Goal: Navigation & Orientation: Find specific page/section

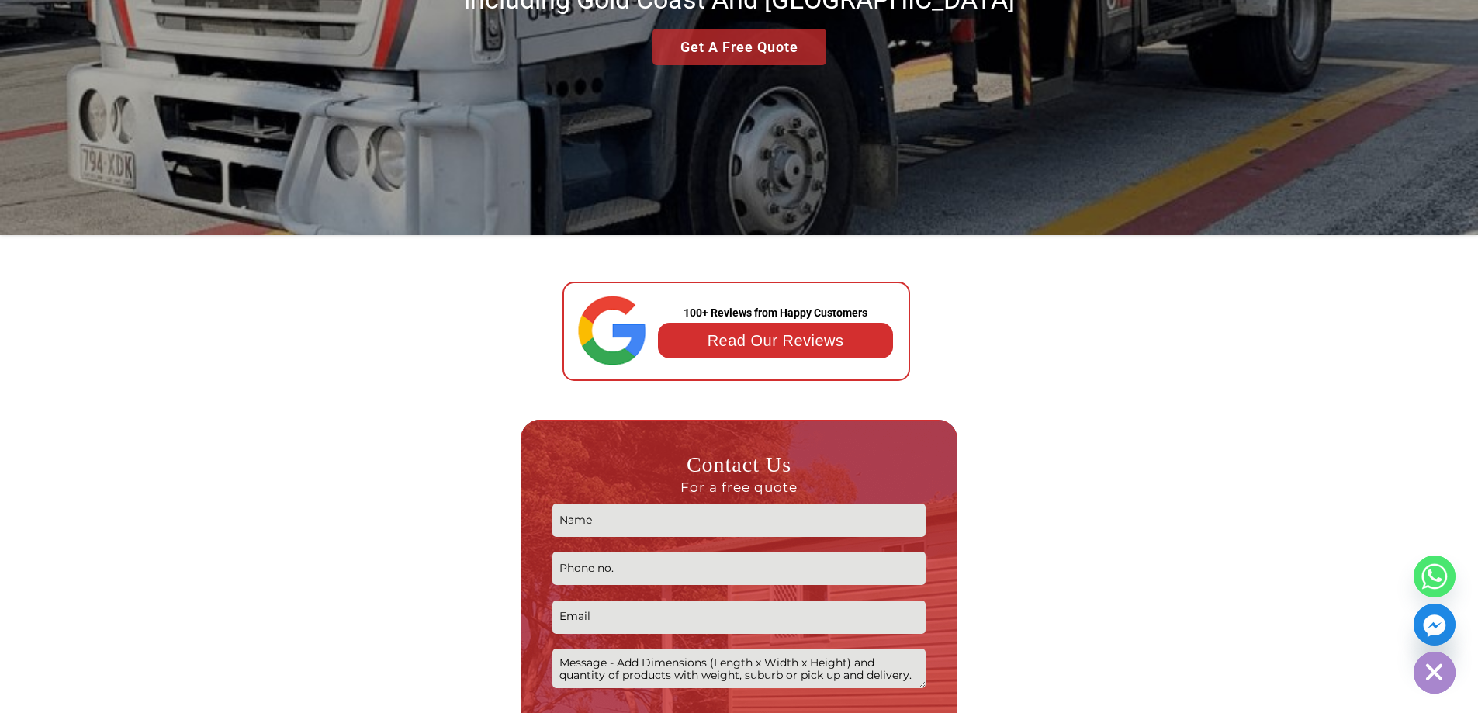
scroll to position [479, 0]
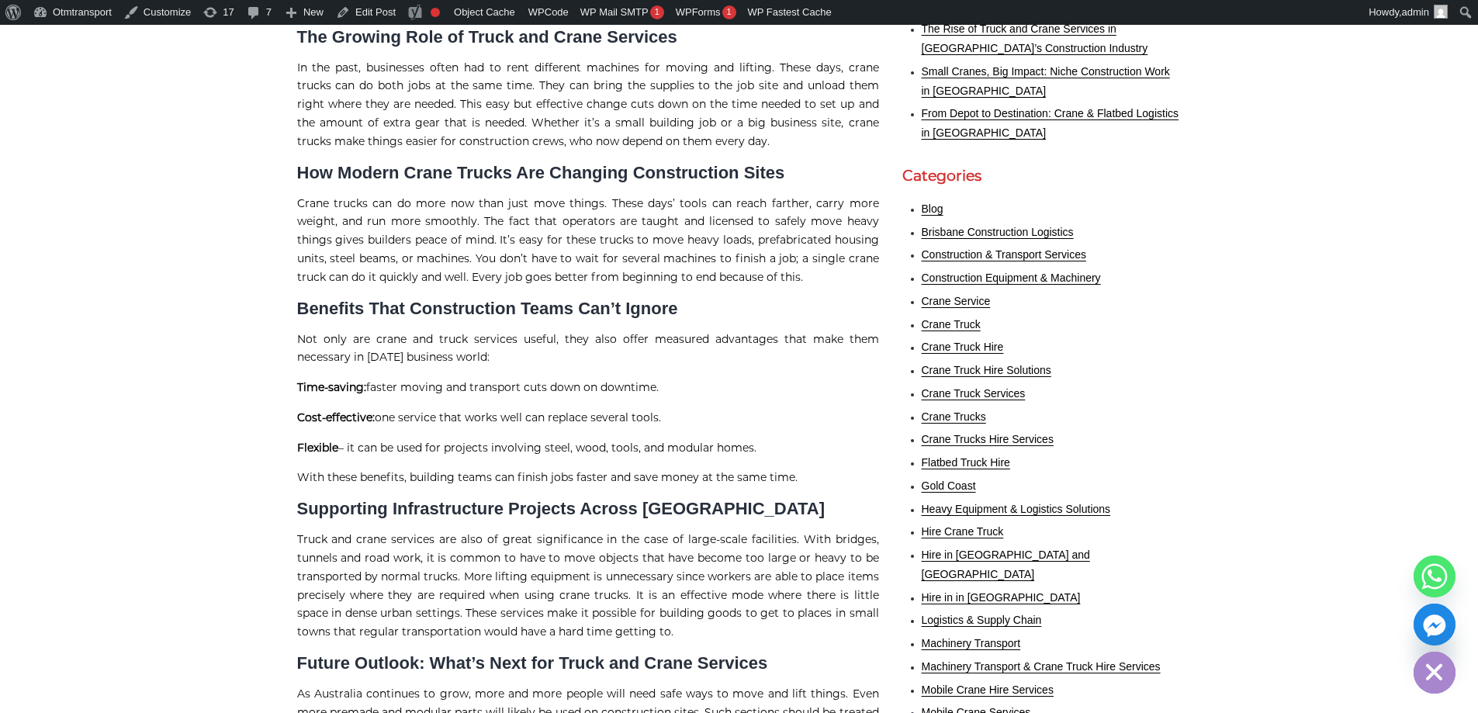
scroll to position [388, 0]
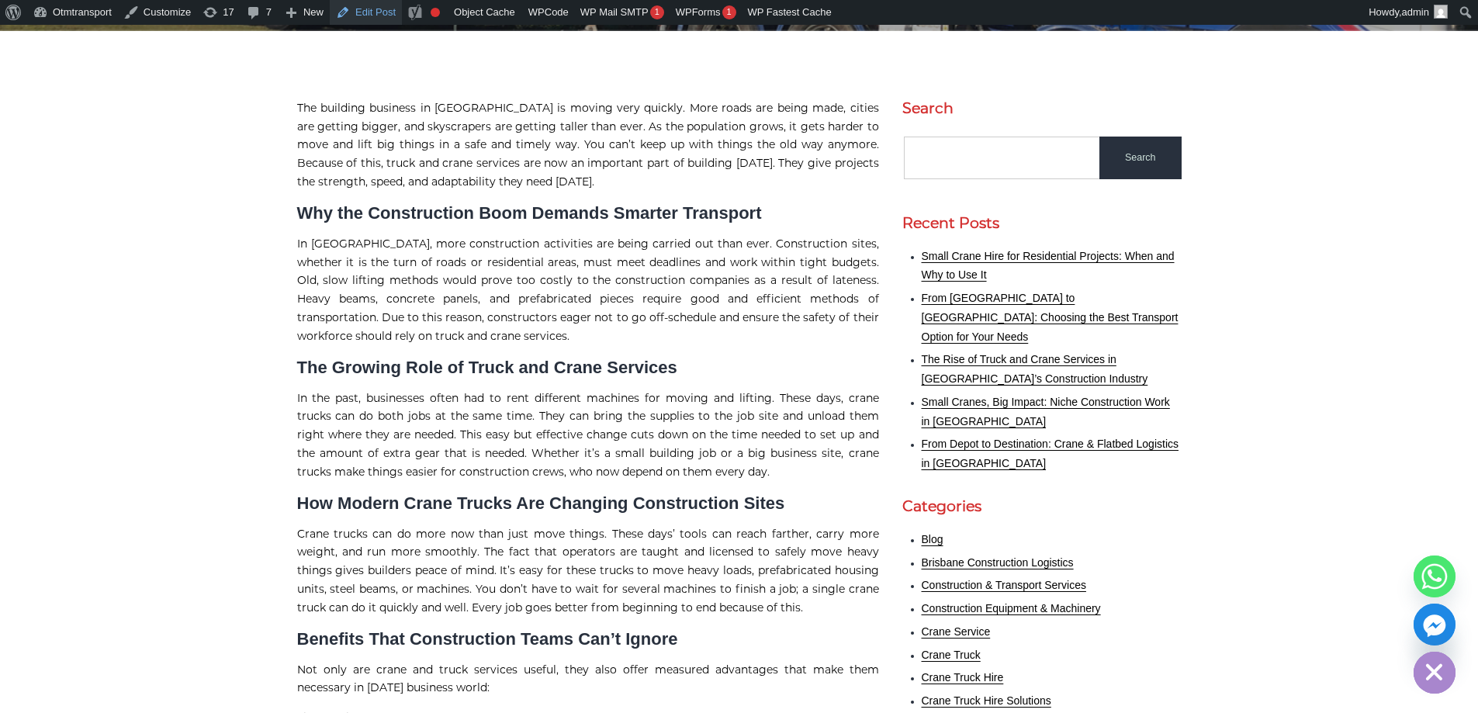
click at [371, 10] on link "Edit Post" at bounding box center [366, 12] width 72 height 25
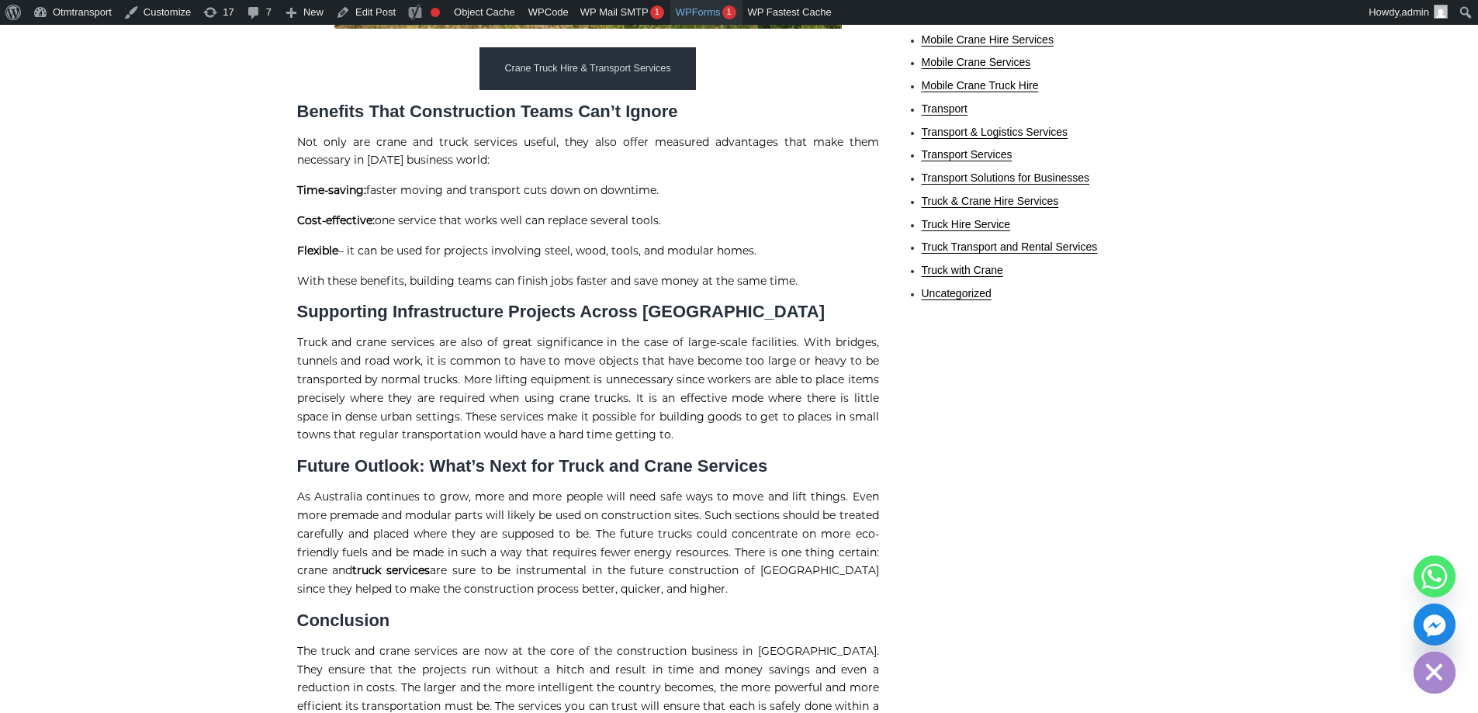
scroll to position [1397, 0]
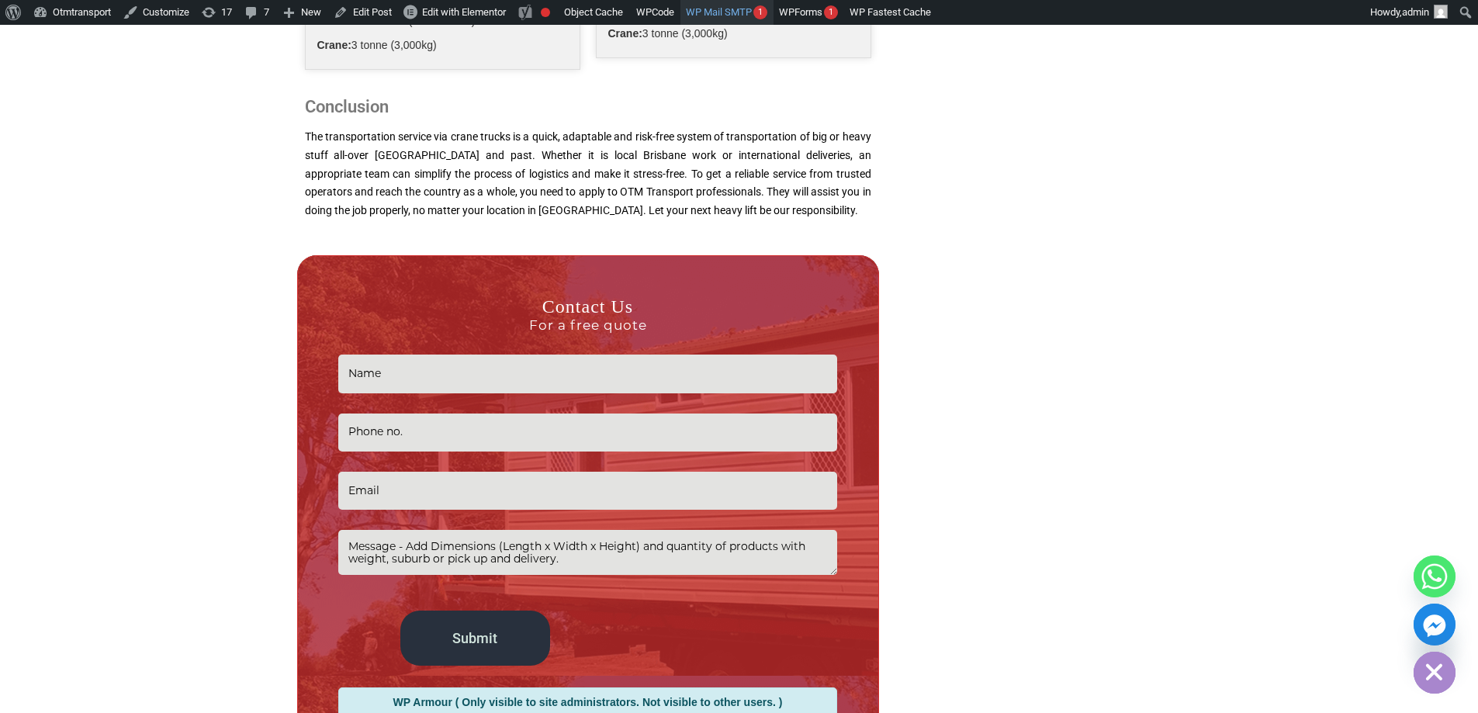
scroll to position [2407, 0]
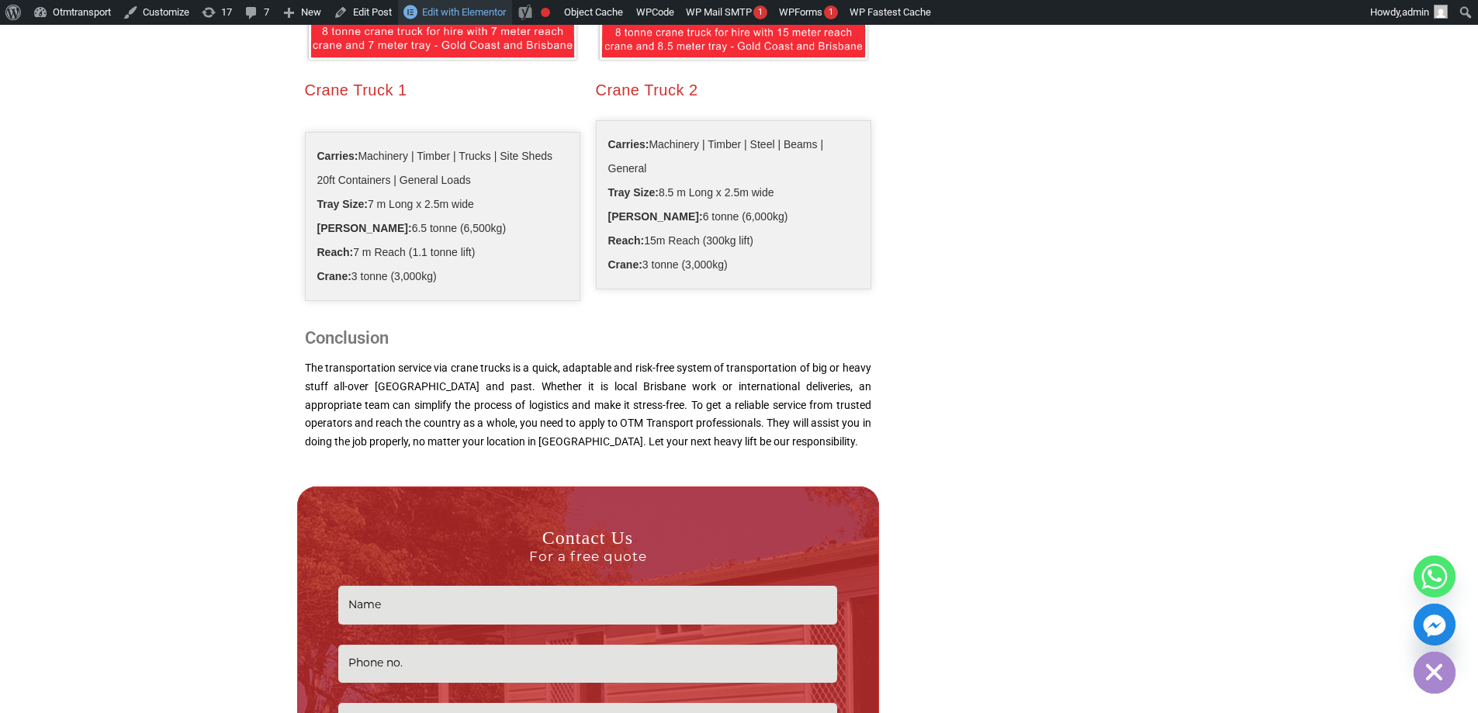
click at [457, 15] on span "Edit with Elementor" at bounding box center [464, 12] width 84 height 12
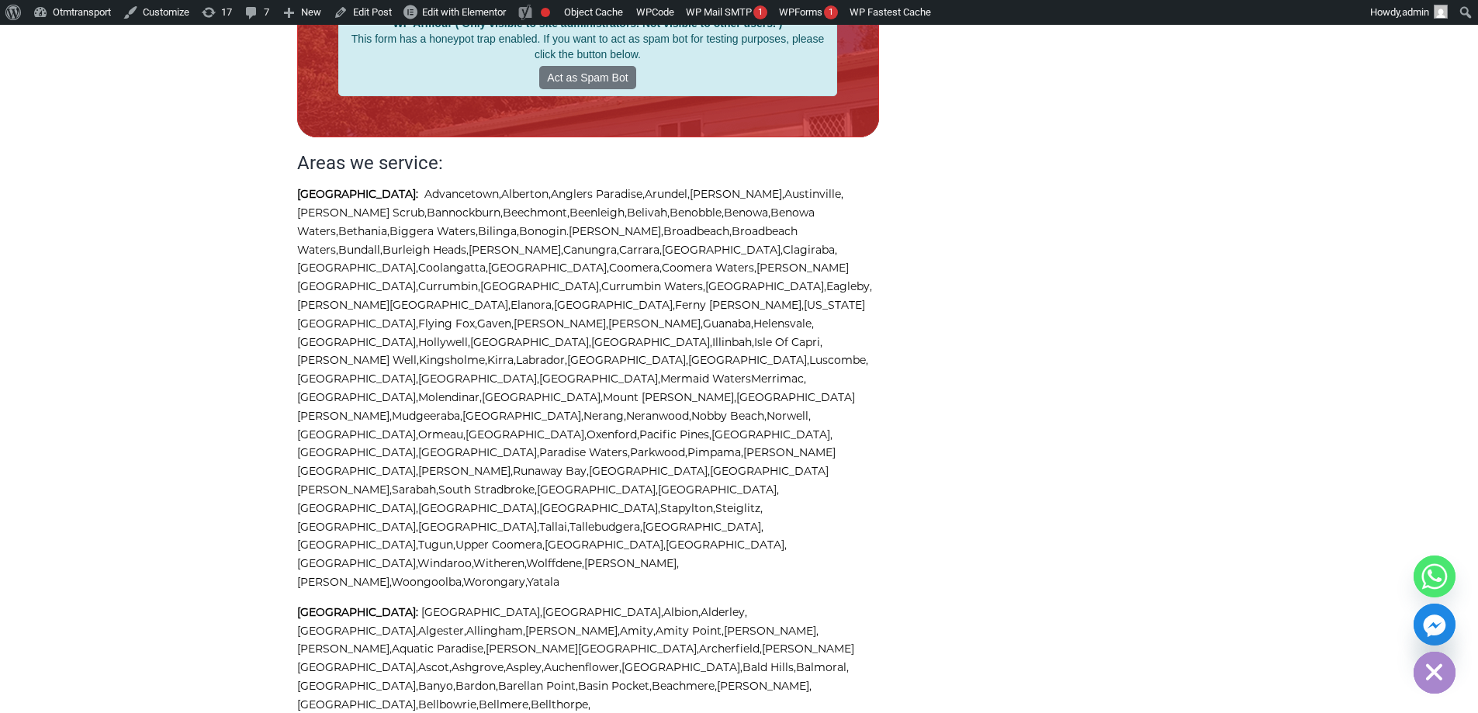
scroll to position [3337, 0]
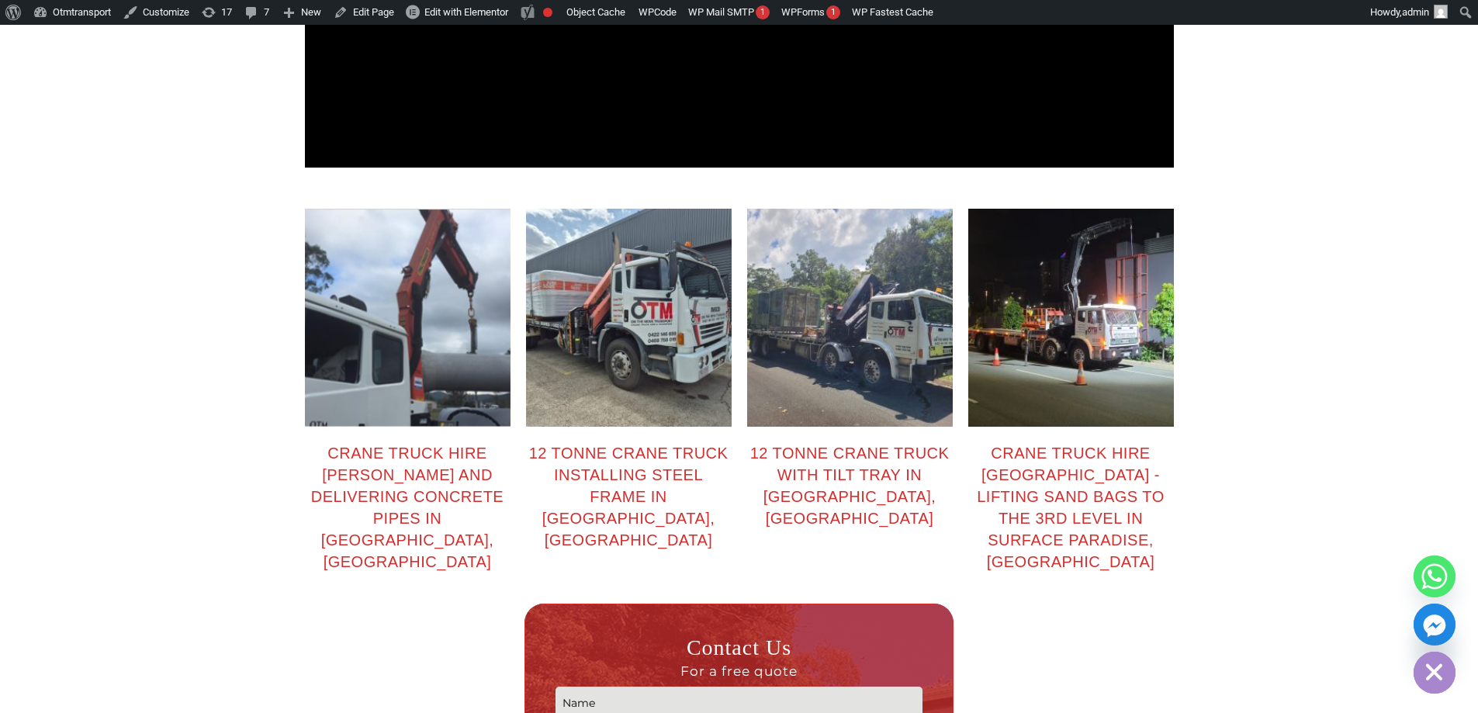
scroll to position [2251, 0]
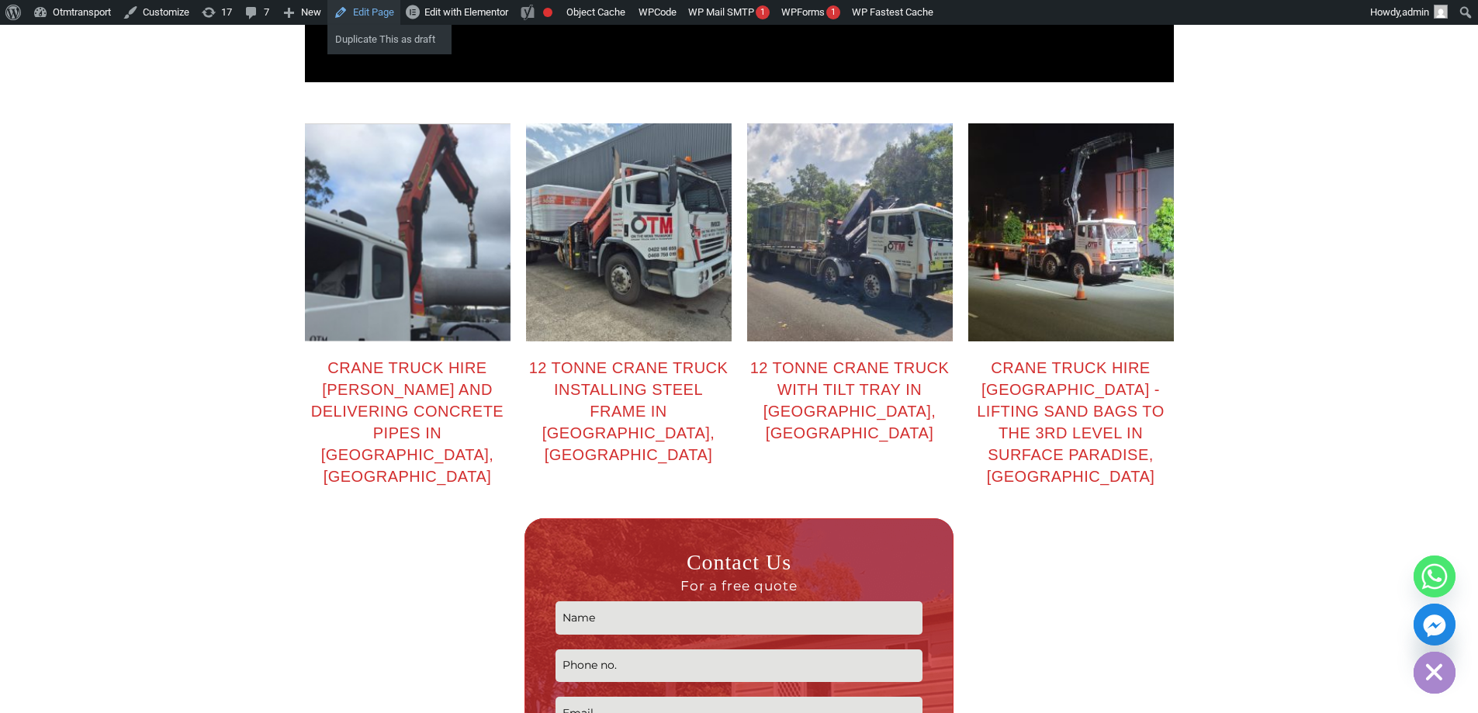
click at [356, 11] on link "Edit Page" at bounding box center [364, 12] width 73 height 25
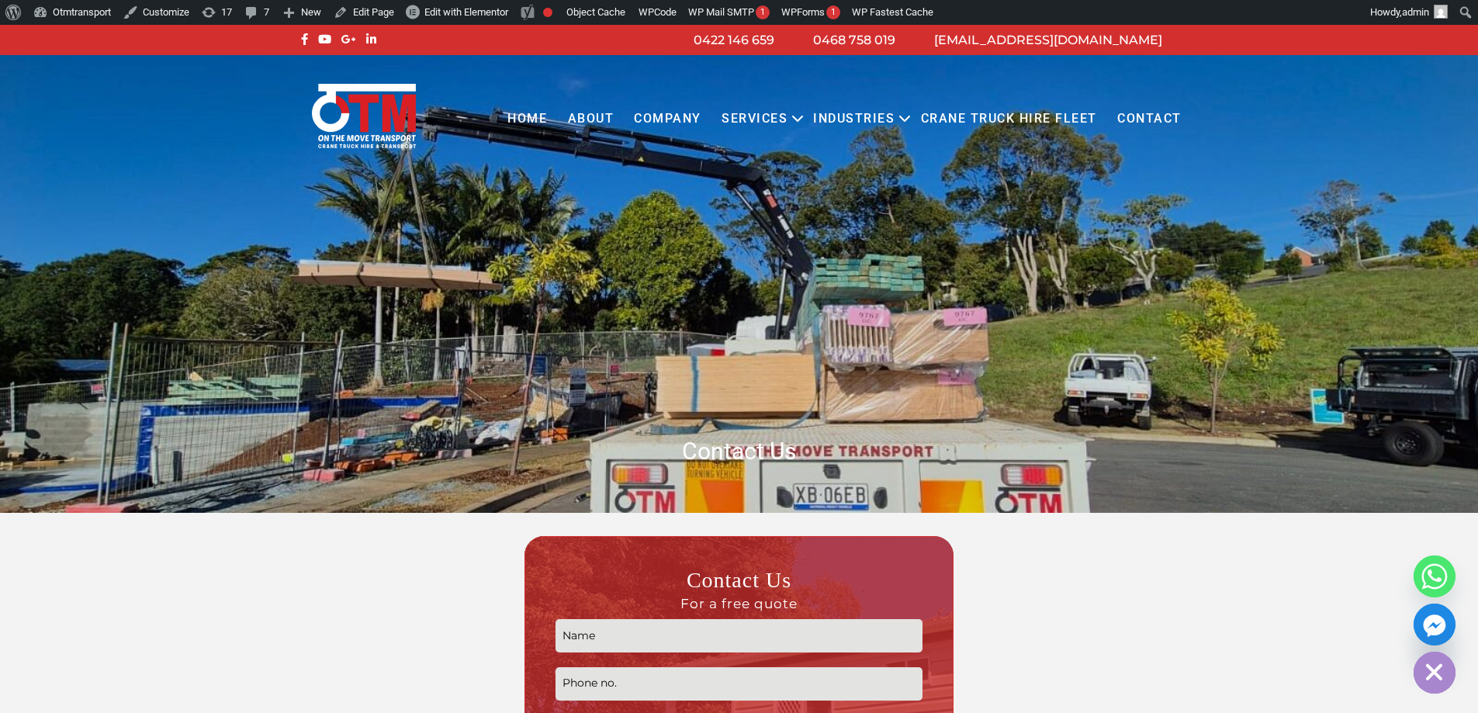
scroll to position [78, 0]
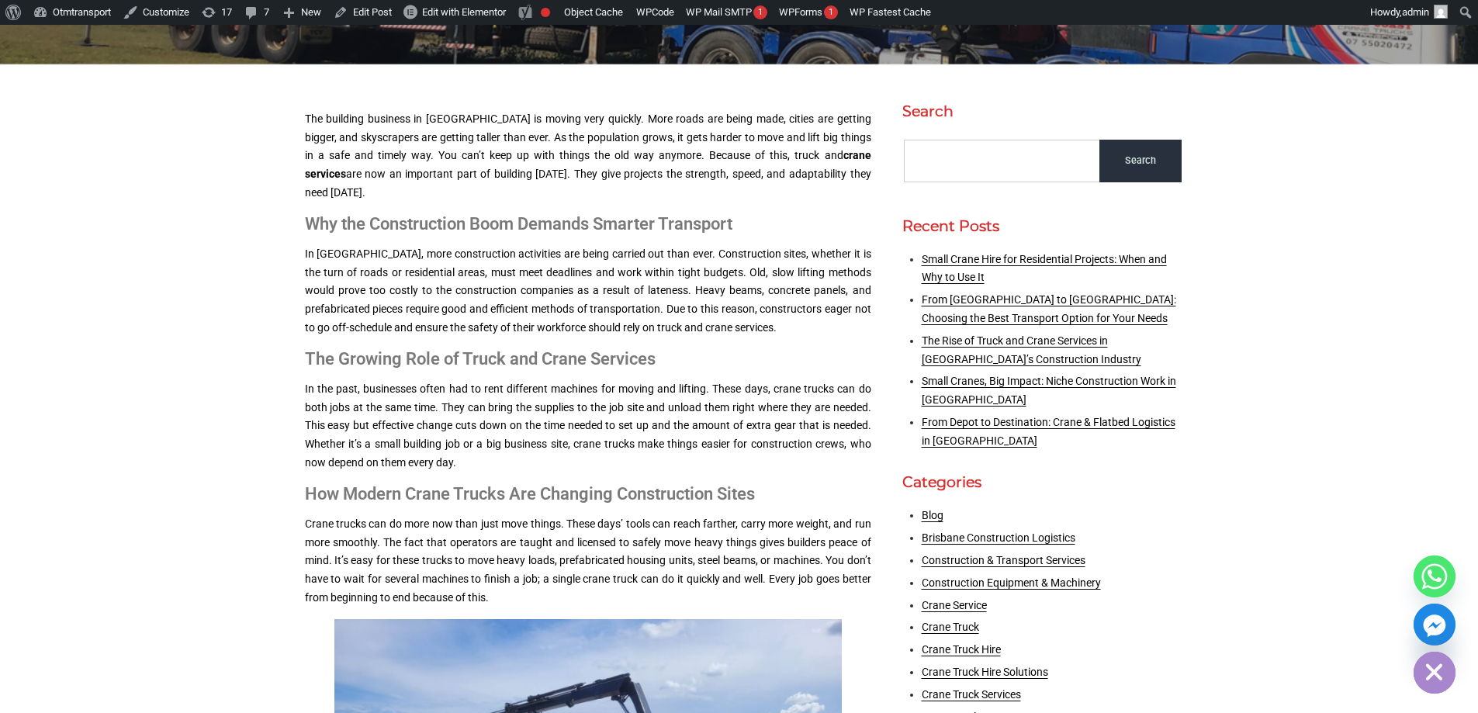
scroll to position [78, 0]
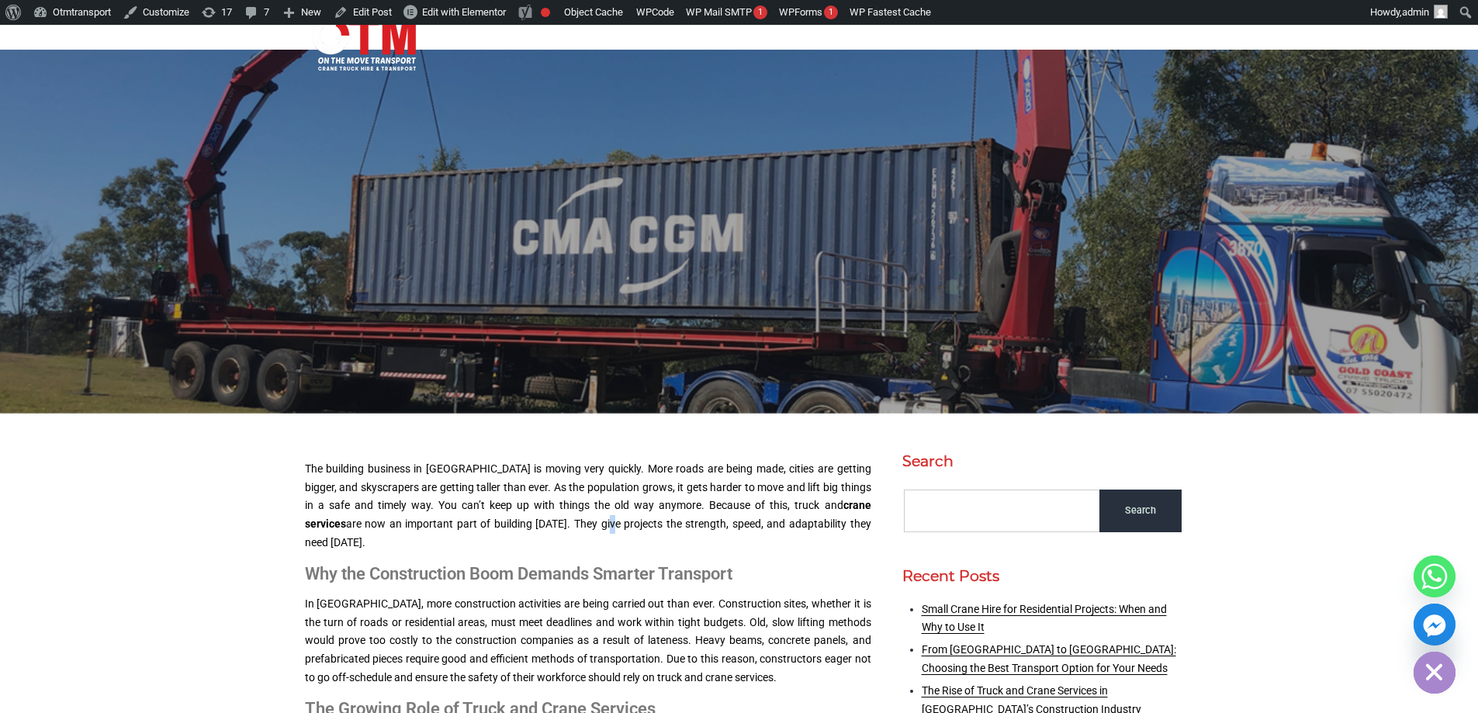
drag, startPoint x: 516, startPoint y: 518, endPoint x: 530, endPoint y: 516, distance: 14.2
click at [520, 520] on p "The building business in Australia is moving very quickly. More roads are being…" at bounding box center [588, 506] width 567 height 92
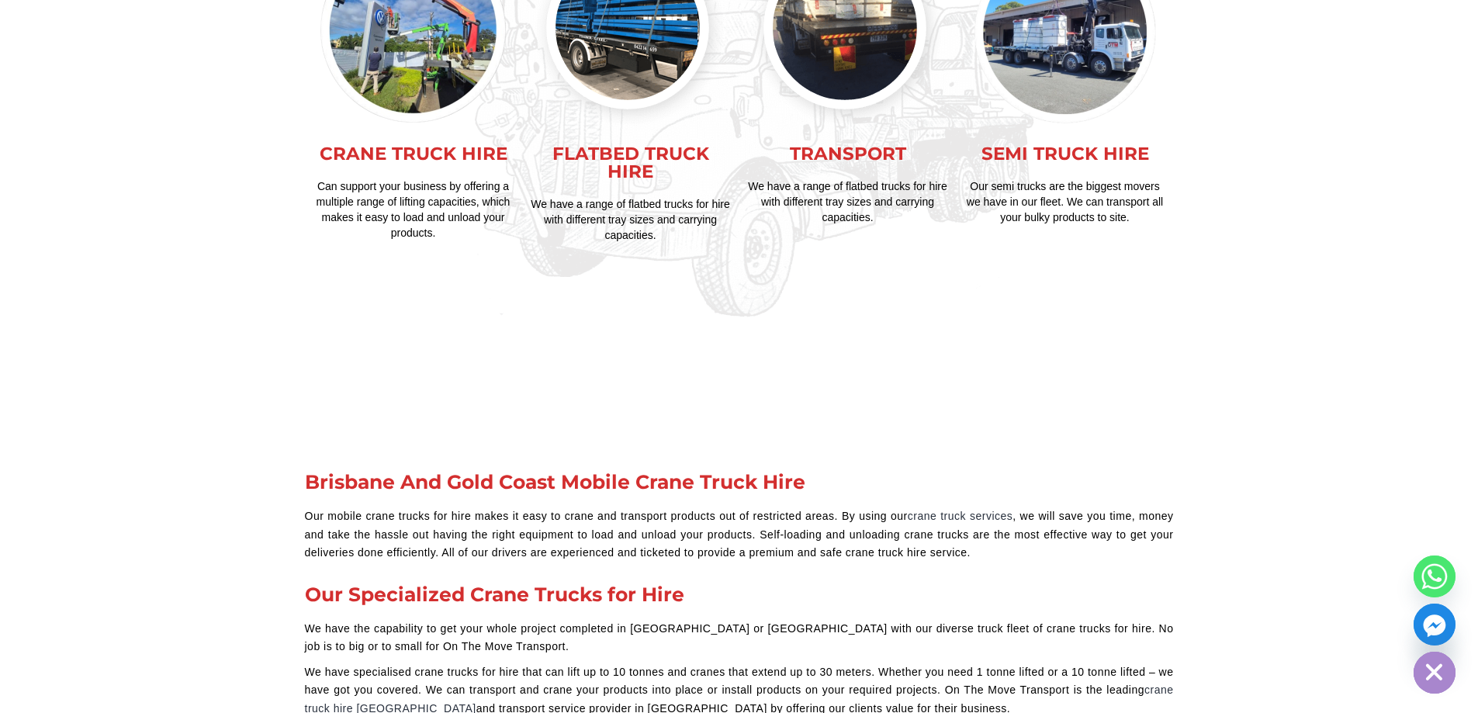
scroll to position [3179, 0]
